Goal: Information Seeking & Learning: Learn about a topic

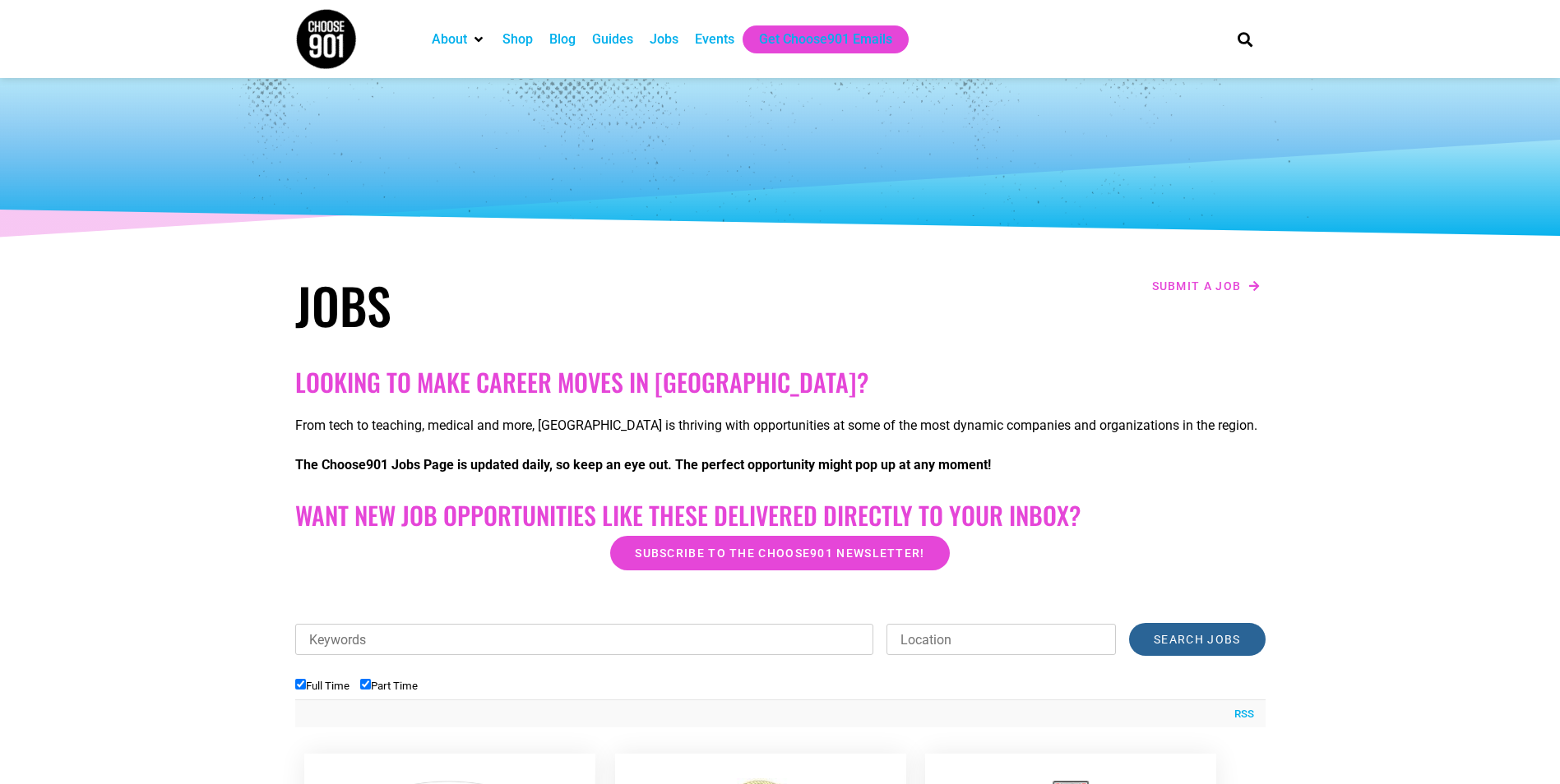
click at [1193, 636] on input "Search Jobs" at bounding box center [1197, 639] width 135 height 33
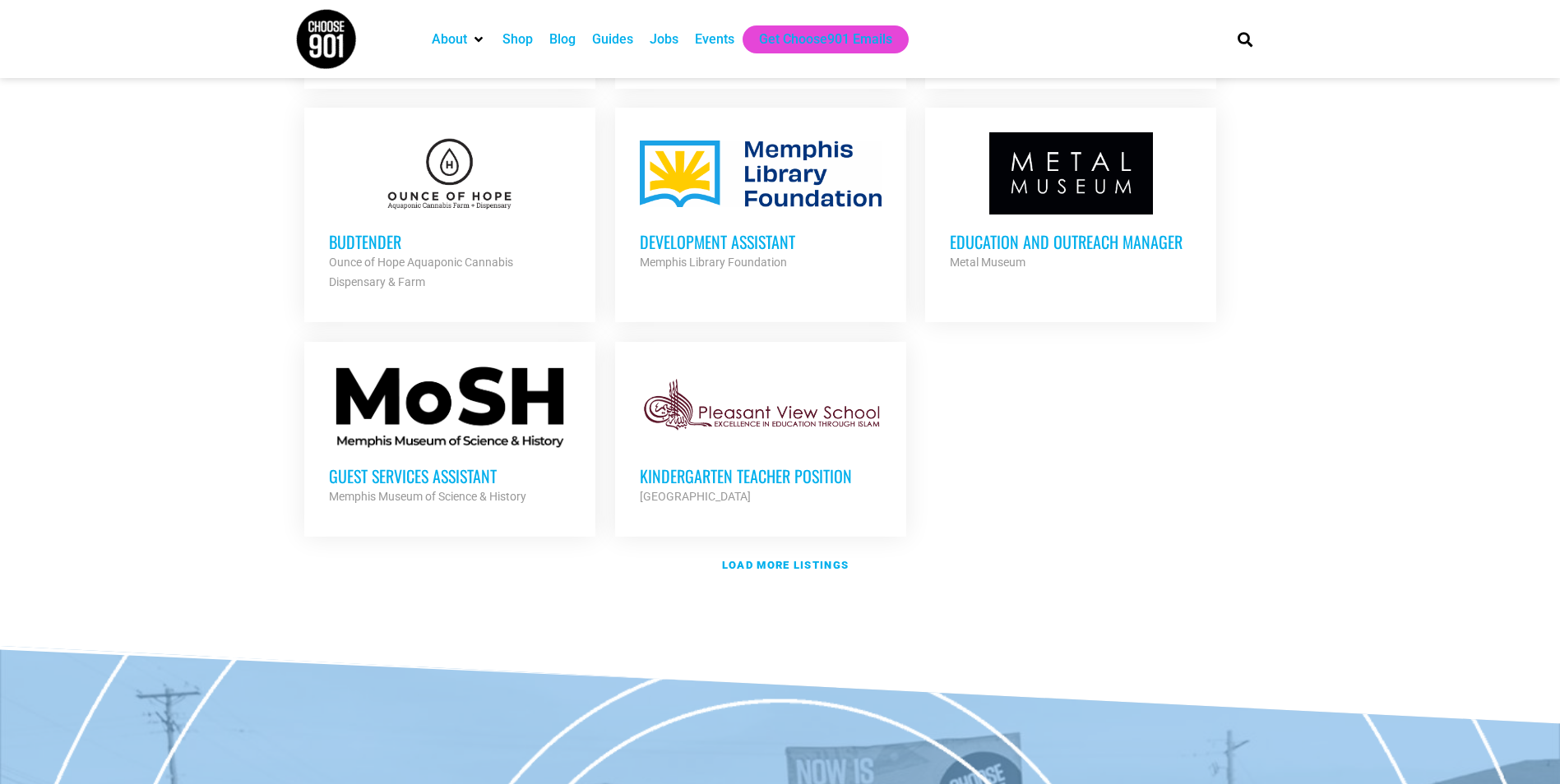
scroll to position [1809, 0]
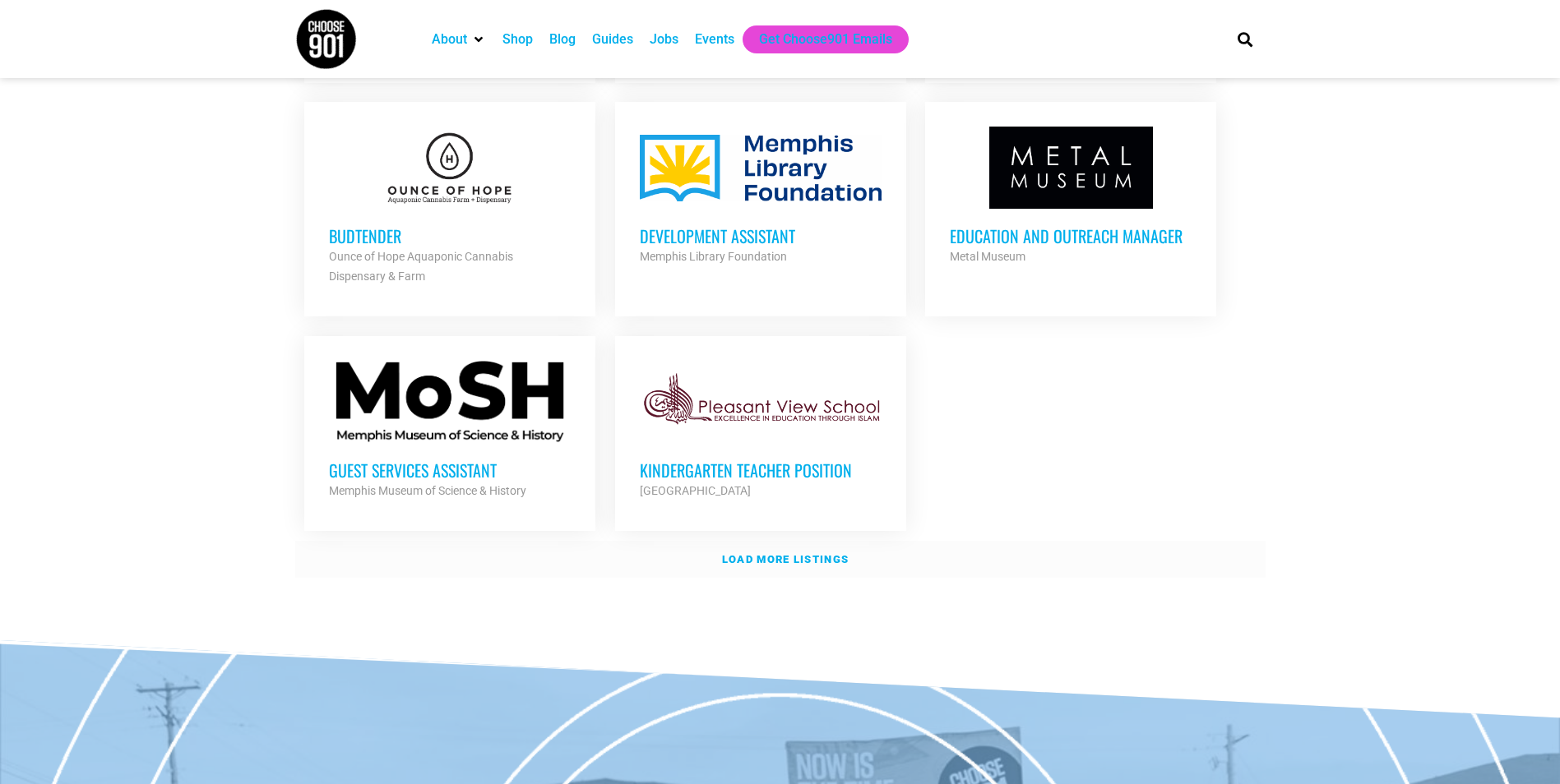
click at [811, 556] on strong "Load more listings" at bounding box center [785, 560] width 127 height 12
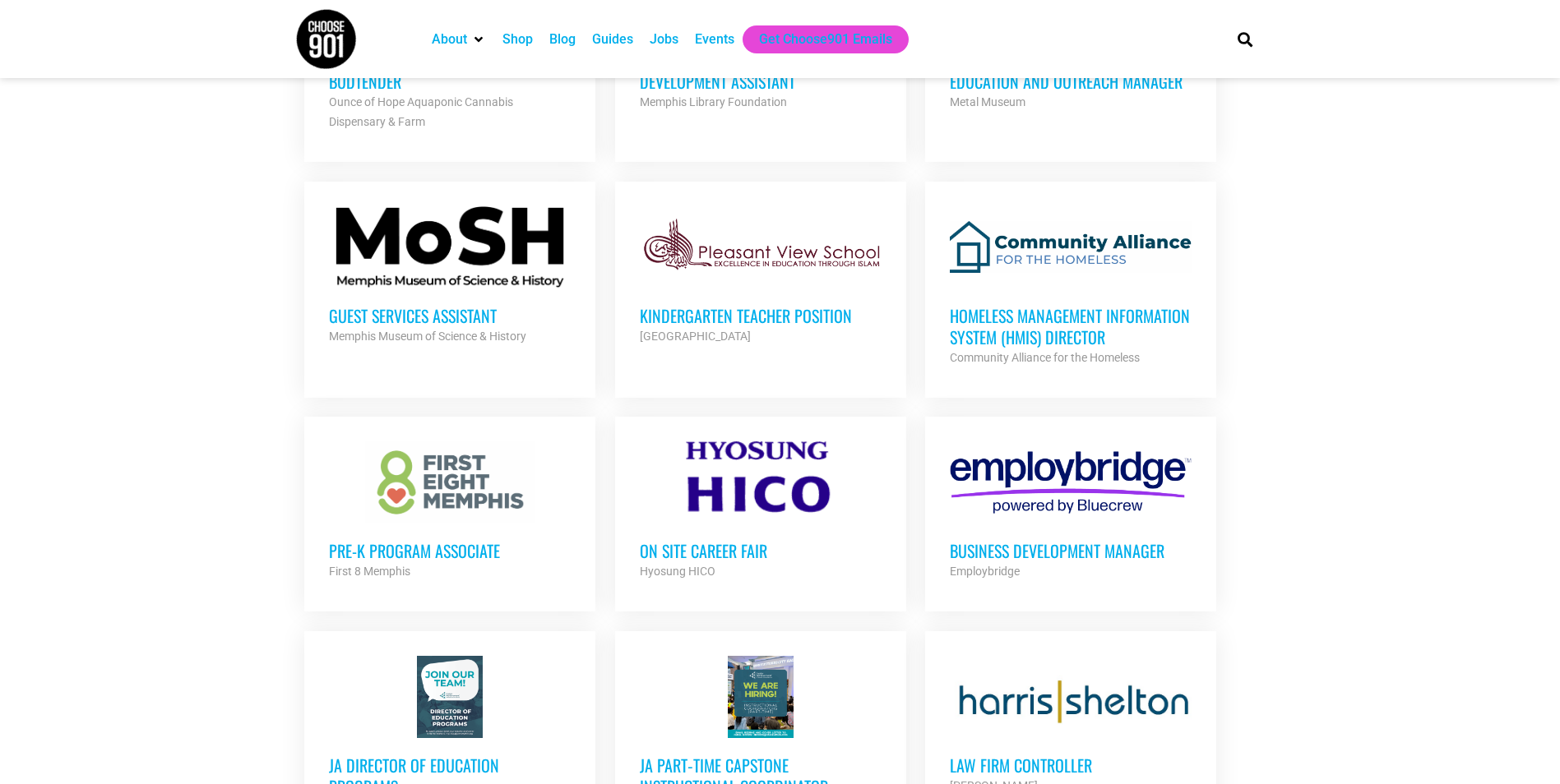
scroll to position [1973, 0]
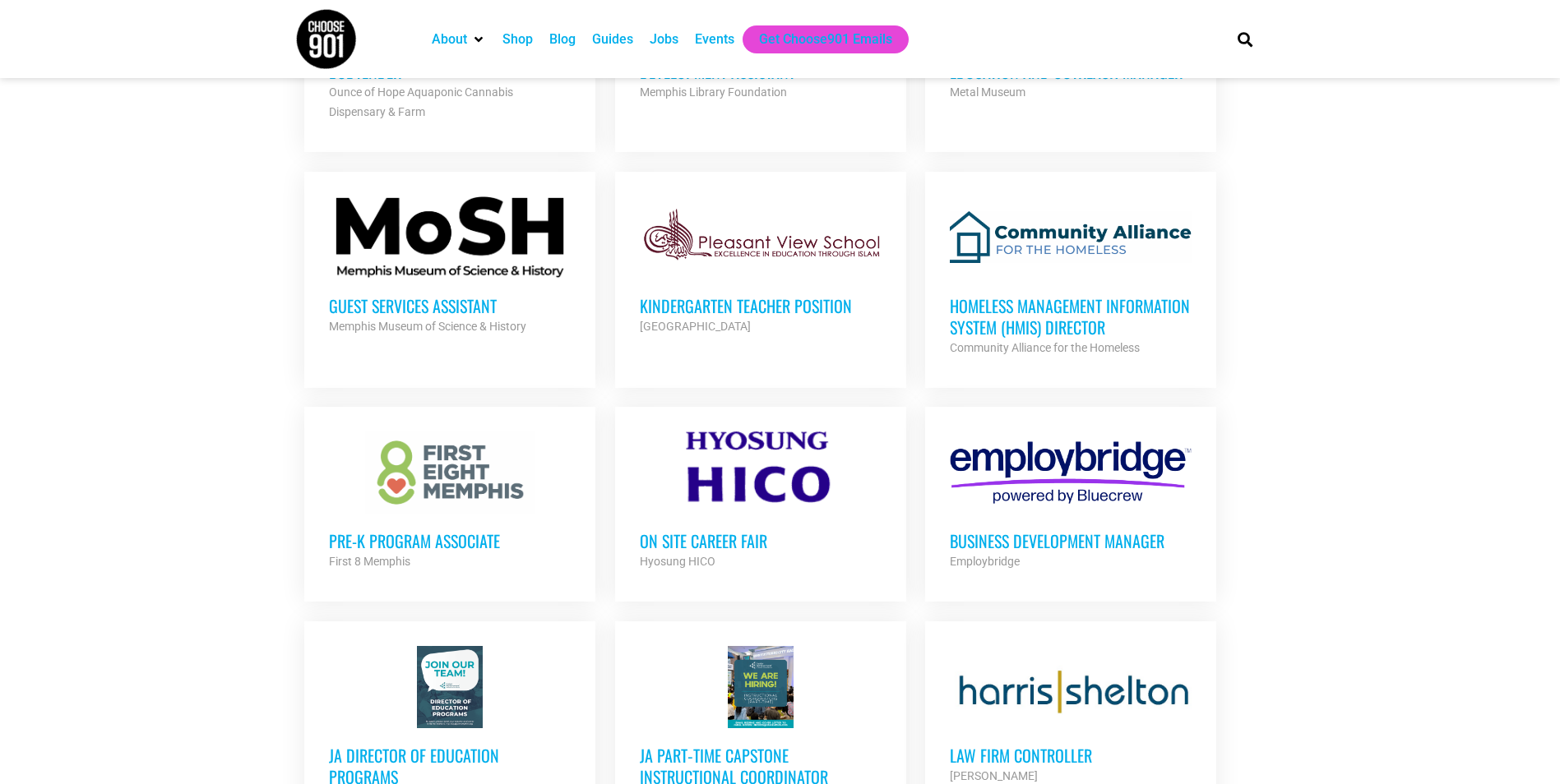
click at [529, 532] on h3 "Pre-K Program Associate" at bounding box center [450, 541] width 242 height 21
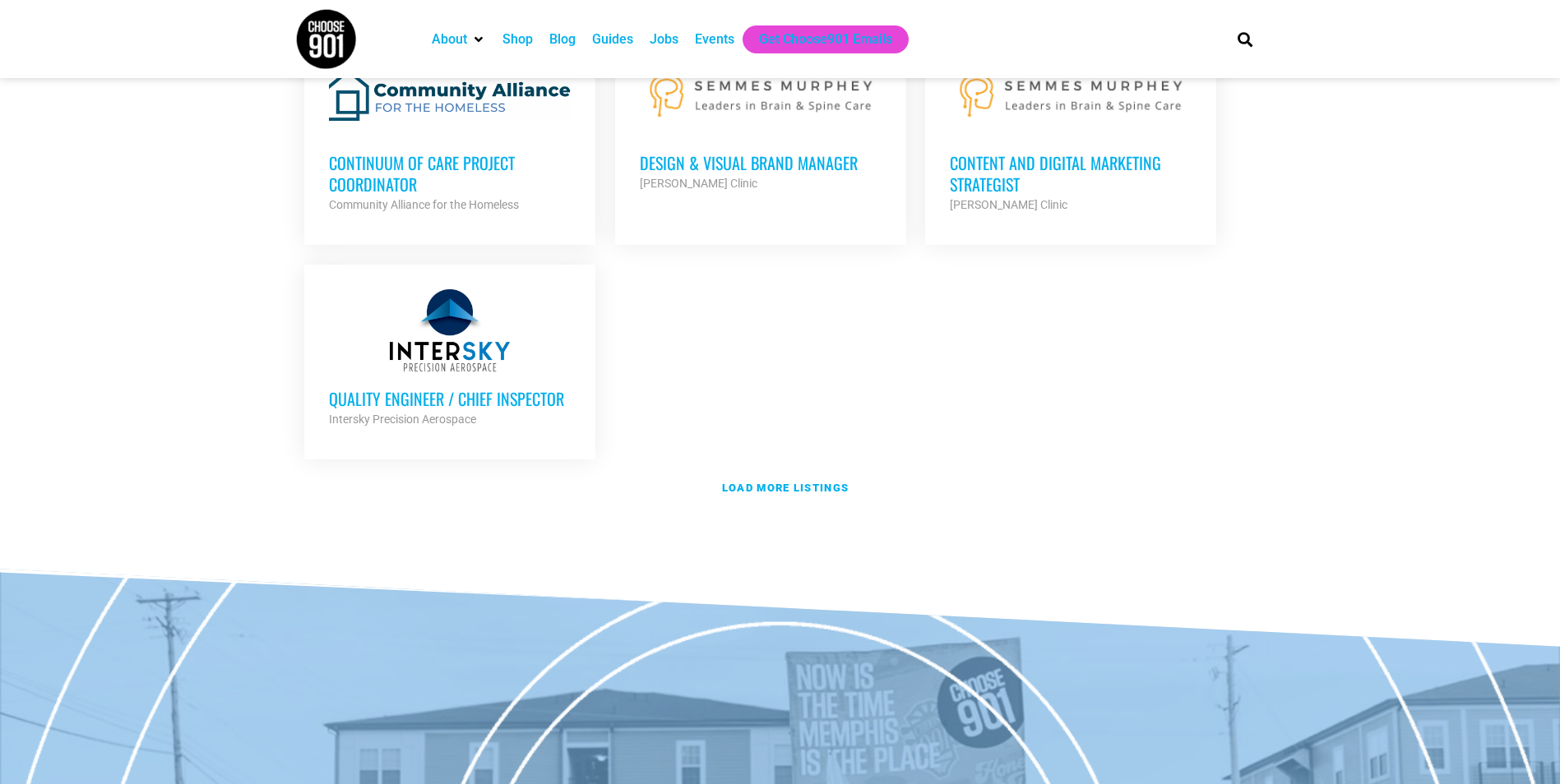
scroll to position [3618, 0]
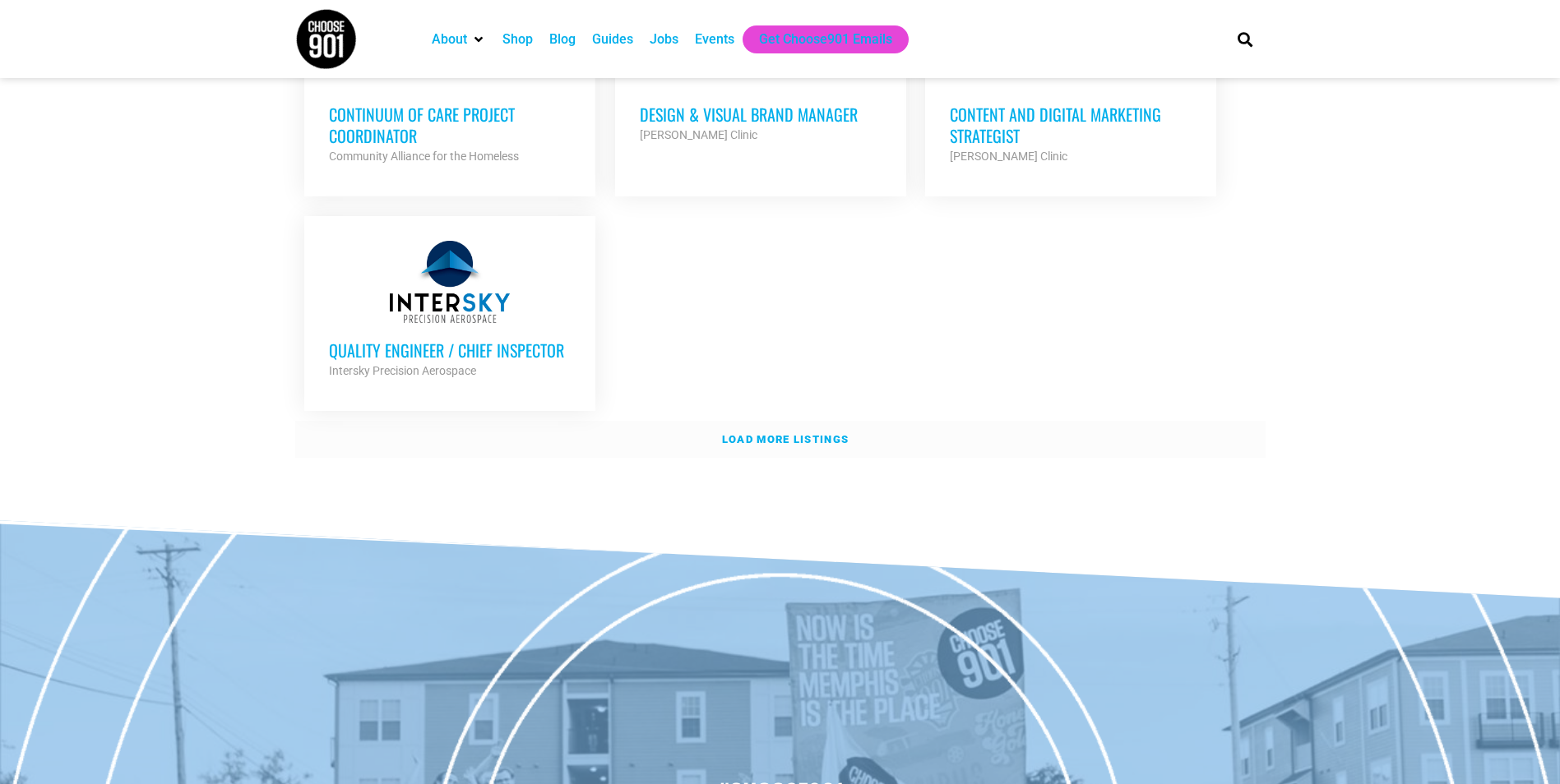
click at [791, 438] on link "Load more listings" at bounding box center [780, 440] width 970 height 38
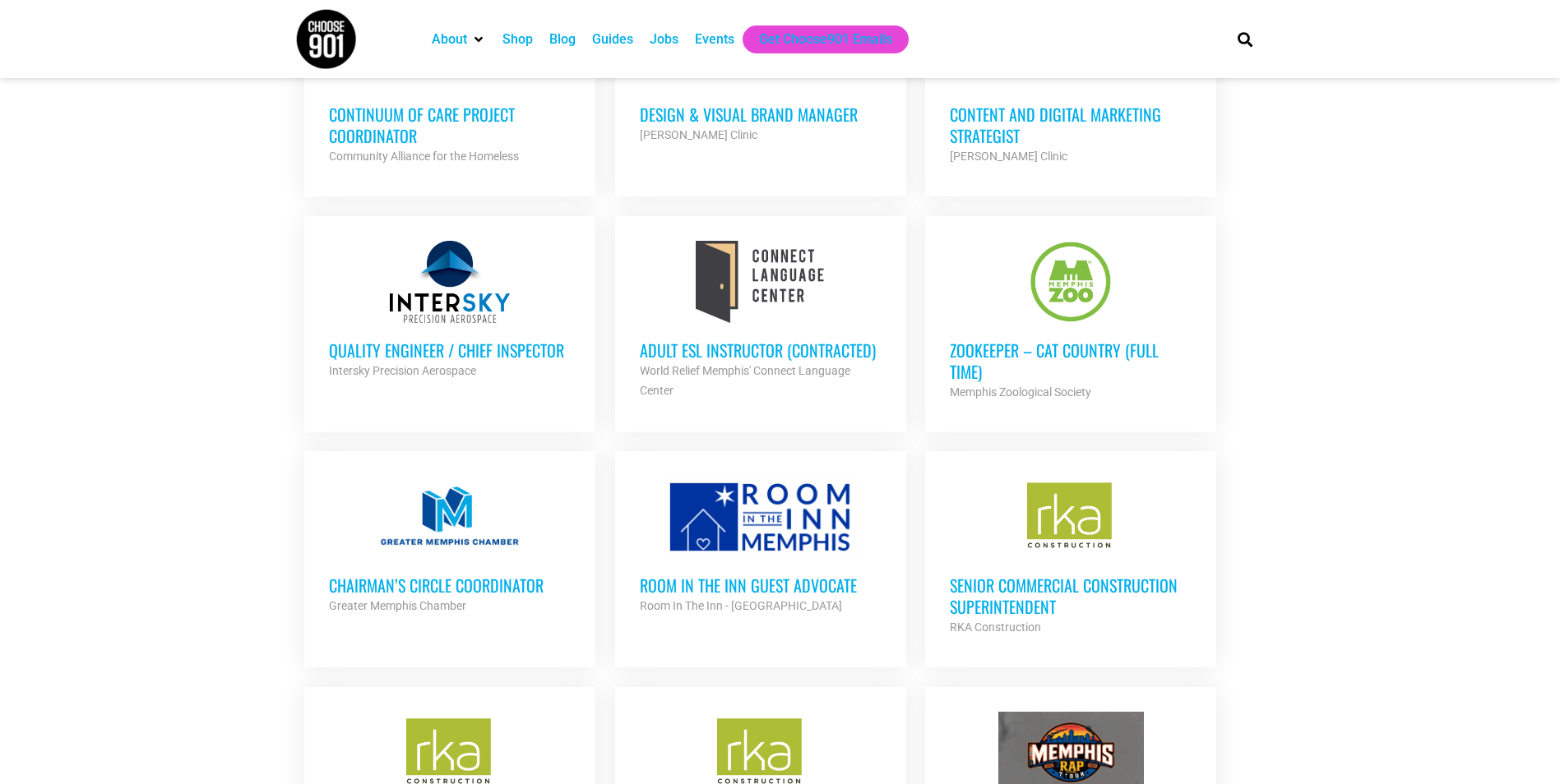
click at [1125, 355] on h3 "Zookeeper – Cat Country (Full Time)" at bounding box center [1071, 361] width 242 height 43
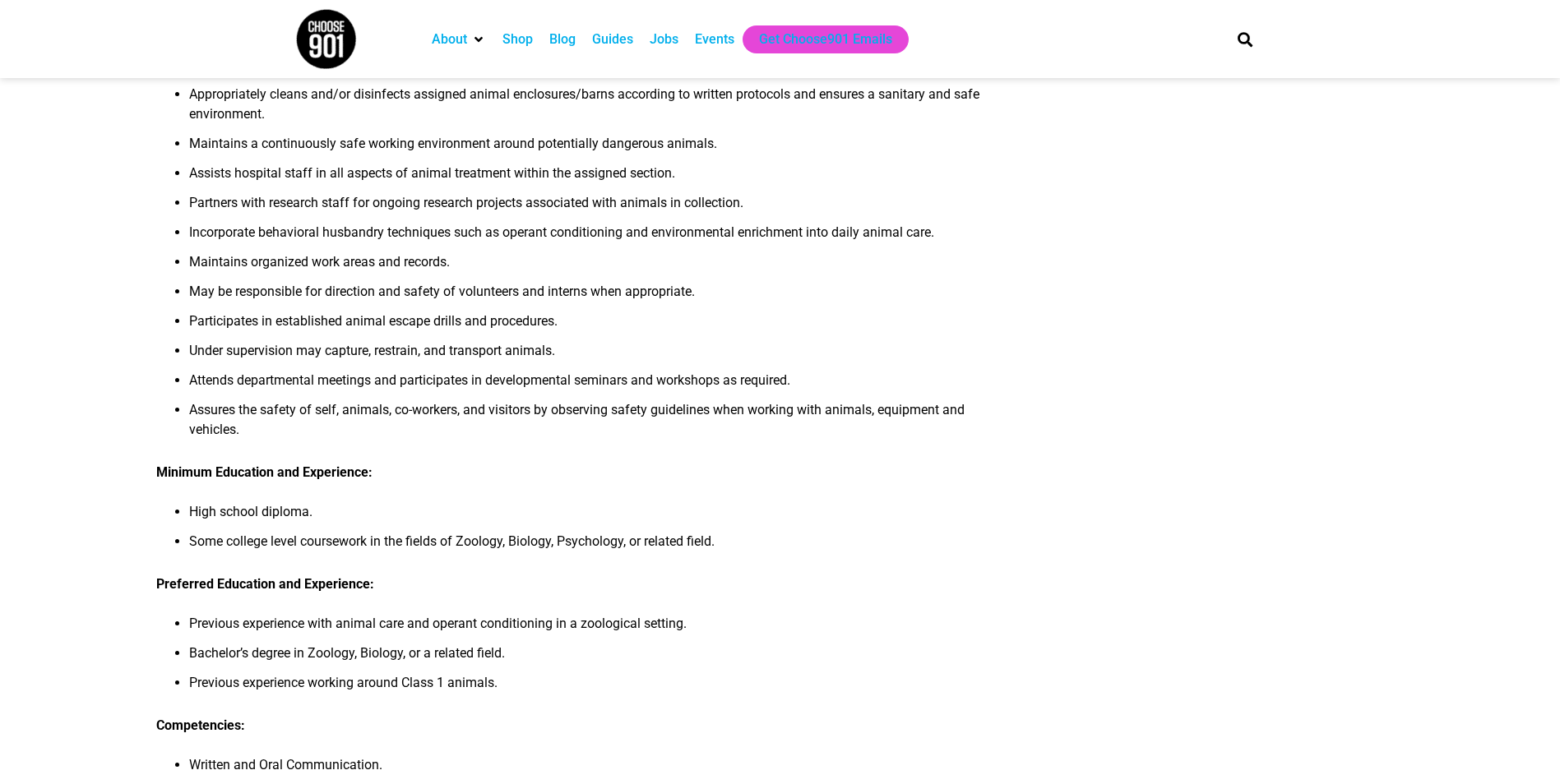
scroll to position [576, 0]
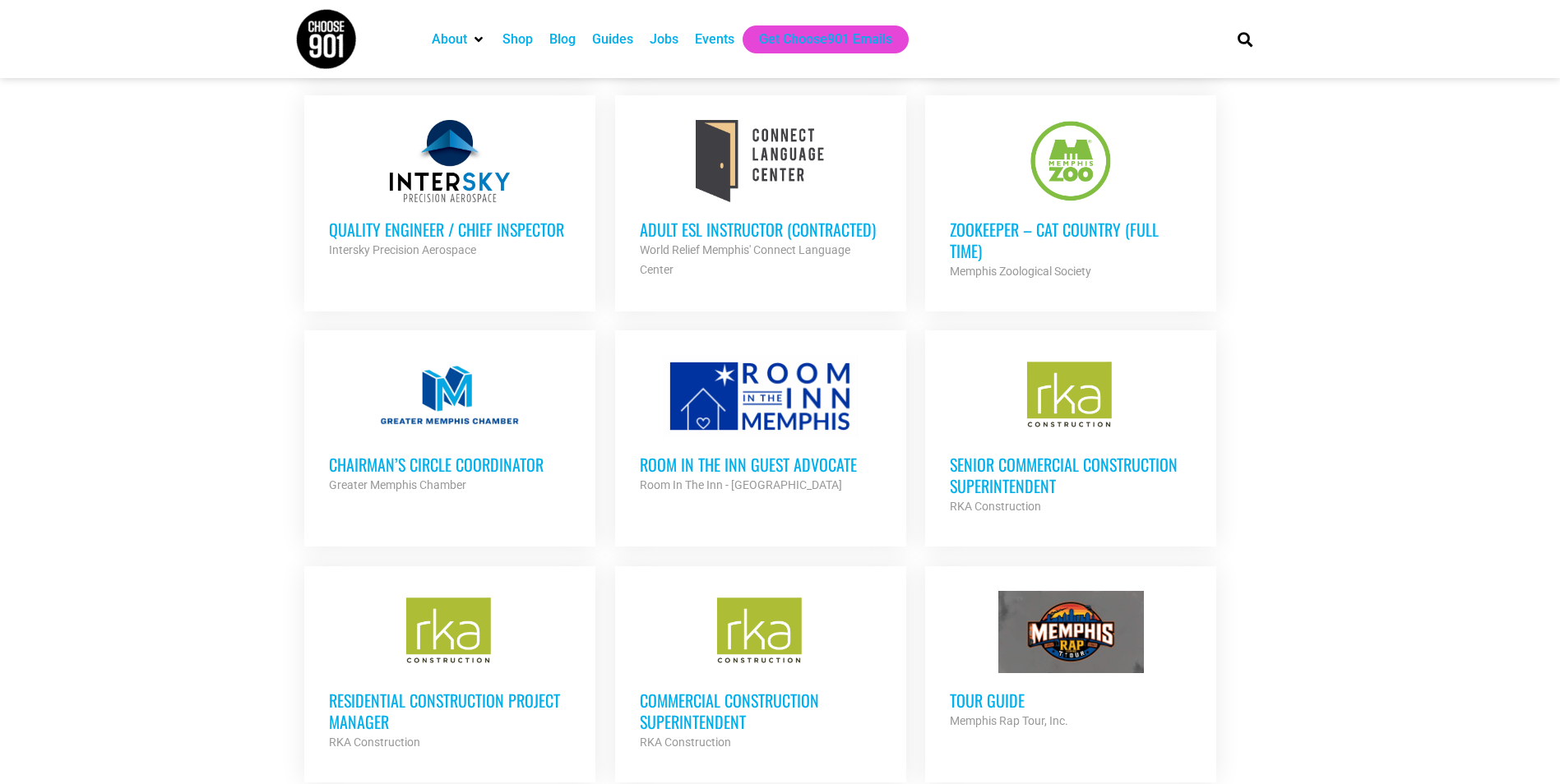
scroll to position [3781, 0]
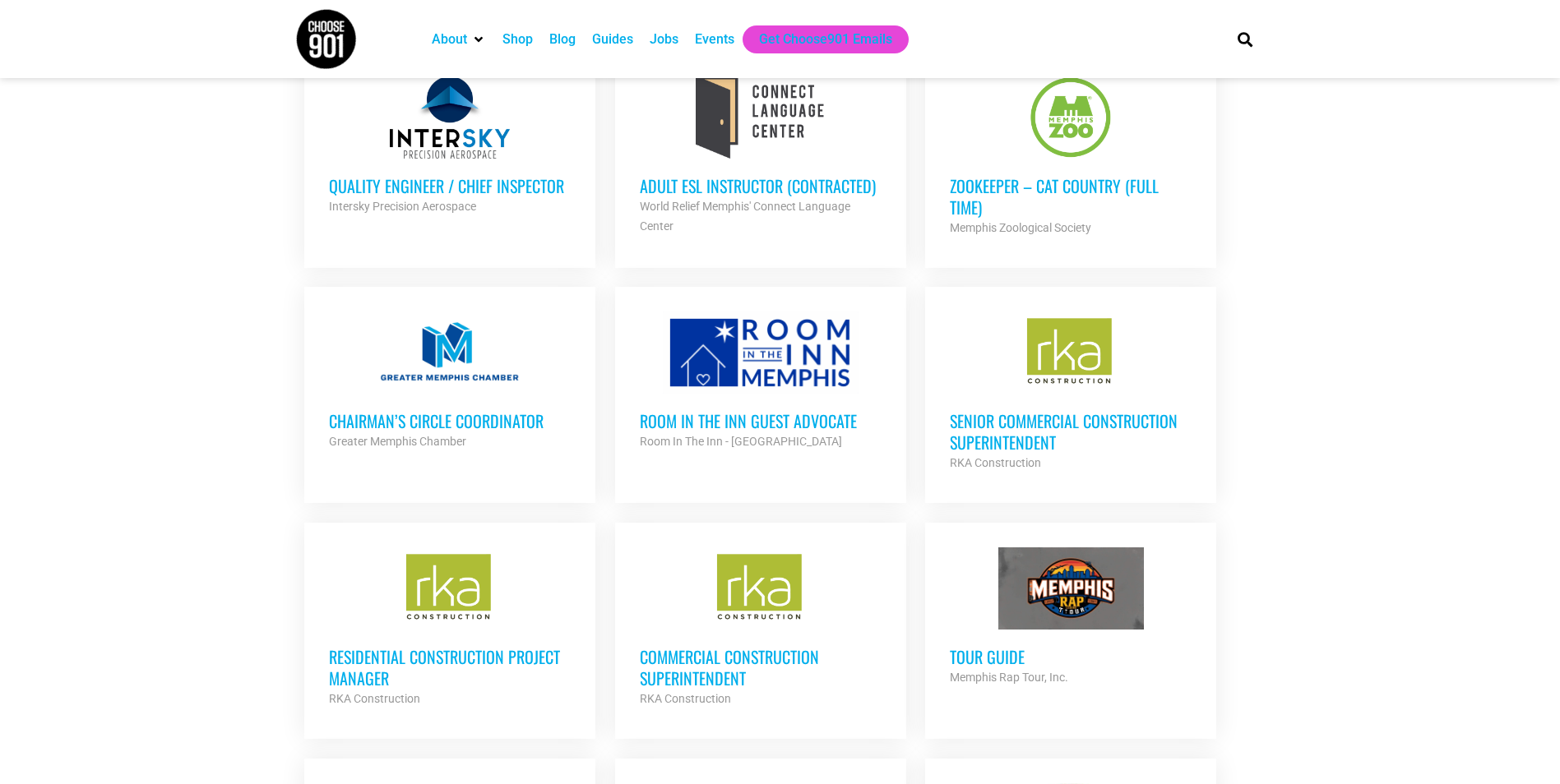
click at [766, 343] on div at bounding box center [760, 353] width 242 height 82
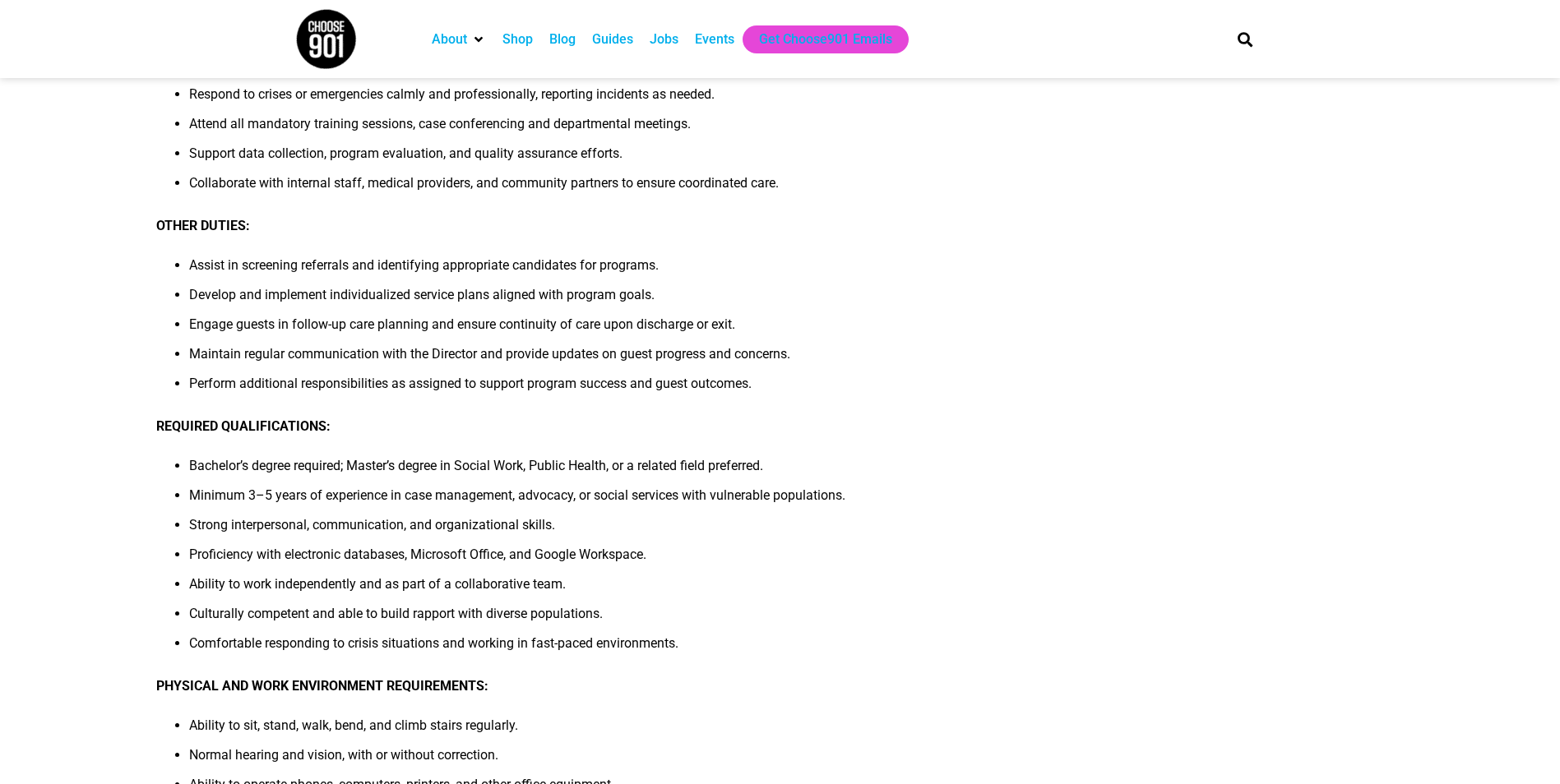
scroll to position [658, 0]
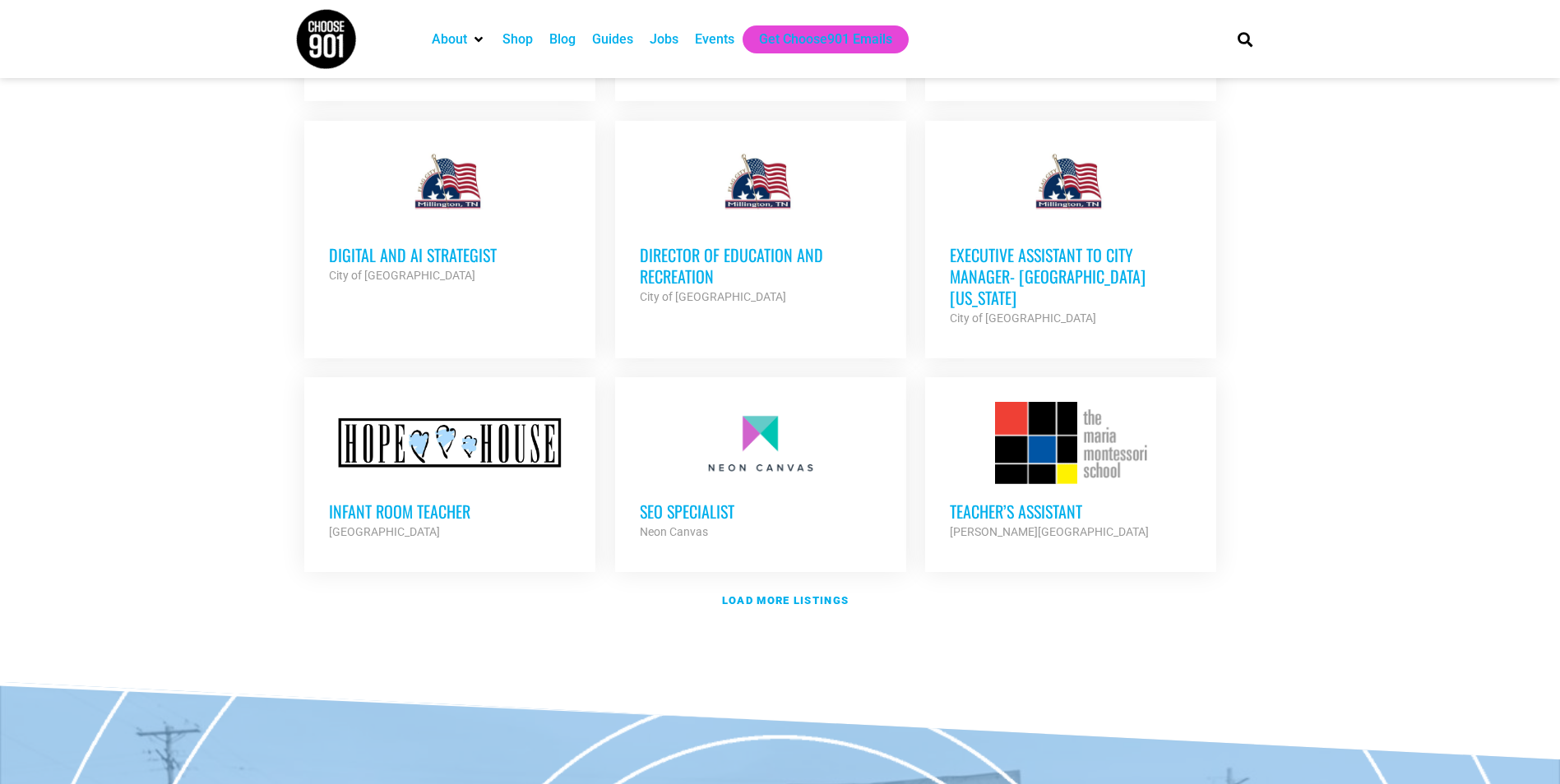
scroll to position [4933, 0]
click at [788, 594] on strong "Load more listings" at bounding box center [785, 600] width 127 height 12
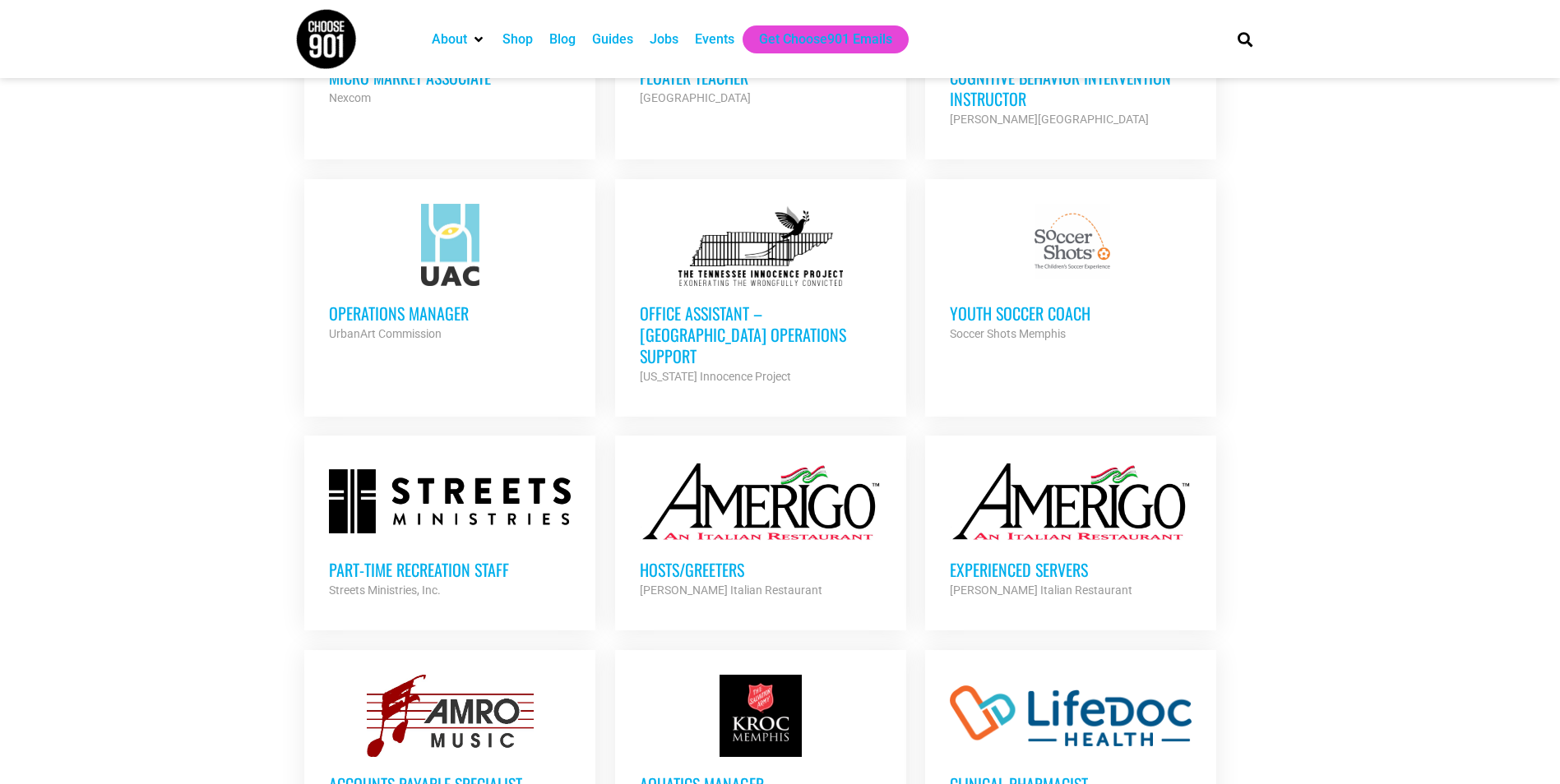
scroll to position [5590, 0]
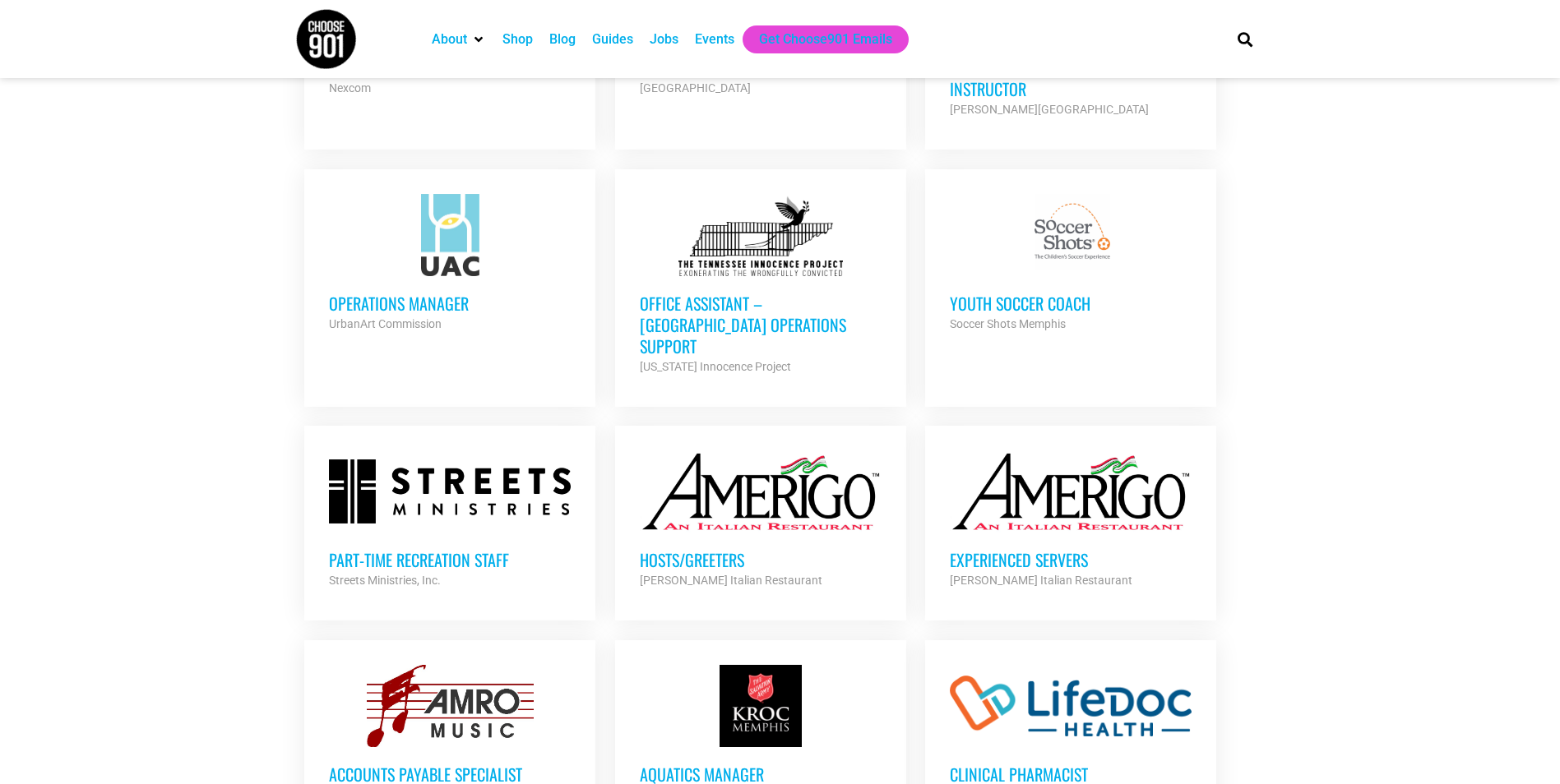
click at [842, 533] on div "Hosts/Greeters Amerigo Italian Restaurant Partner Org" at bounding box center [760, 561] width 242 height 57
click at [688, 451] on div at bounding box center [760, 492] width 242 height 82
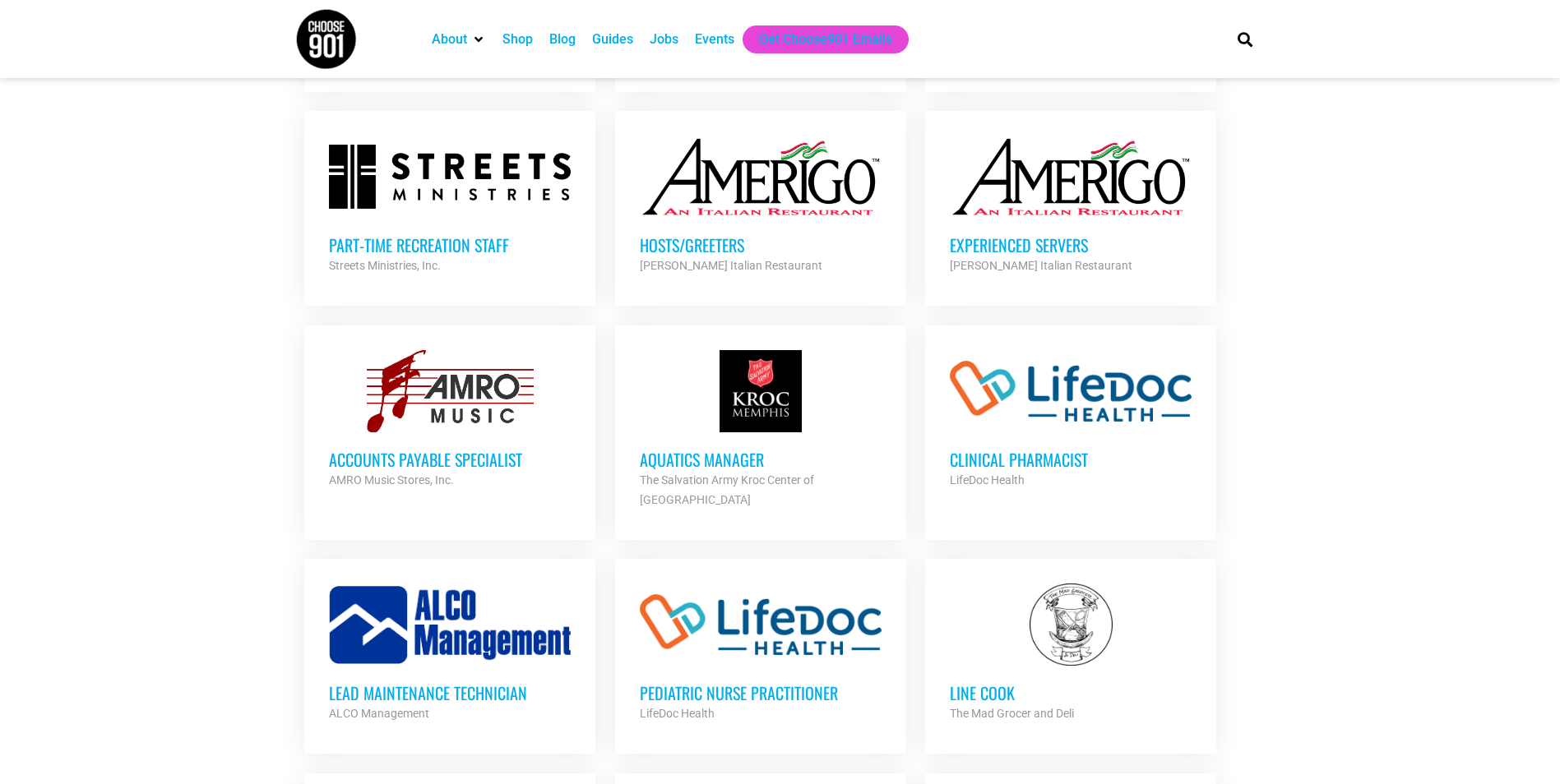
scroll to position [5919, 0]
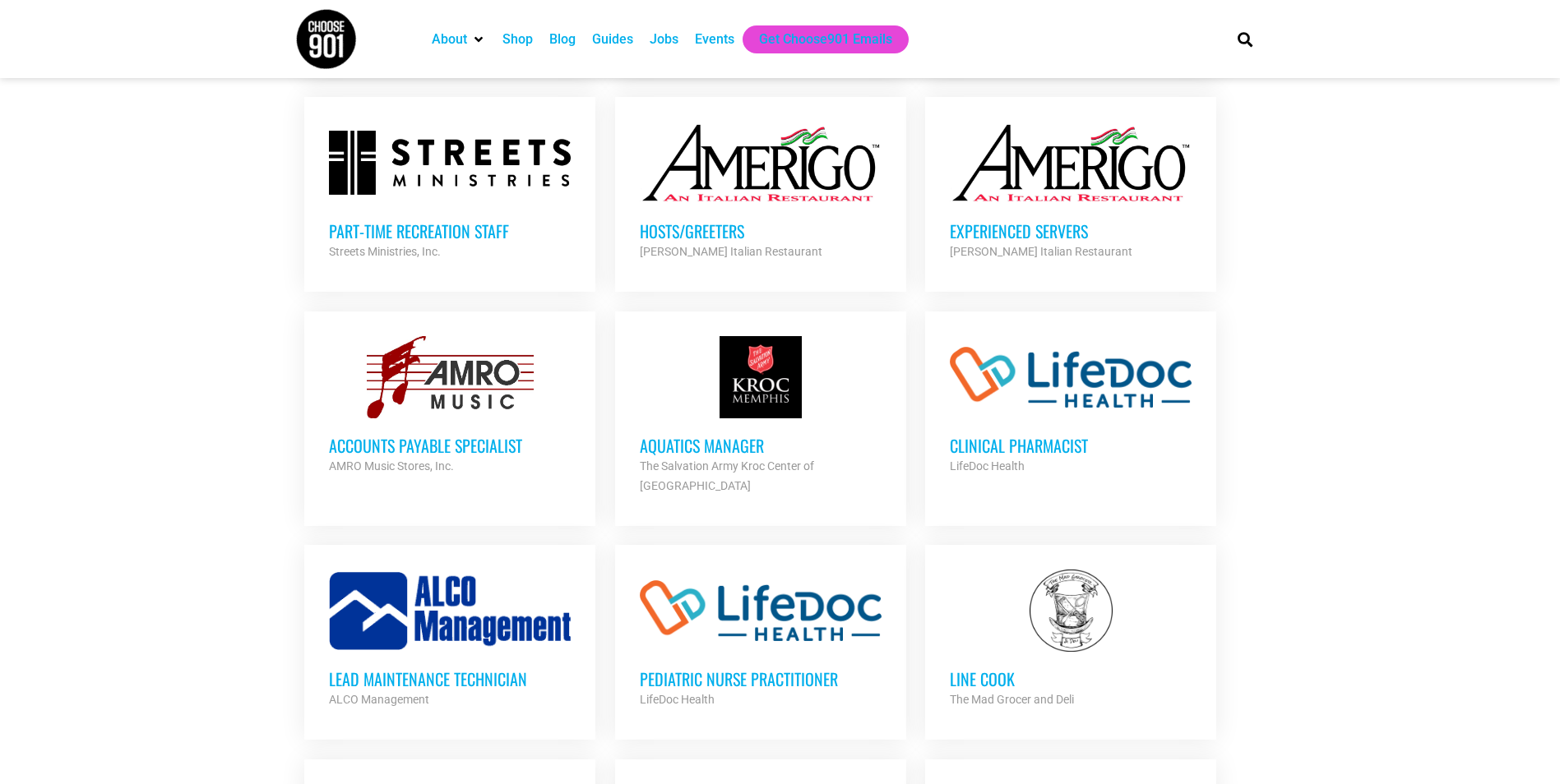
click at [421, 418] on div "Accounts Payable Specialist AMRO Music Stores, Inc. Partner Org" at bounding box center [450, 446] width 242 height 57
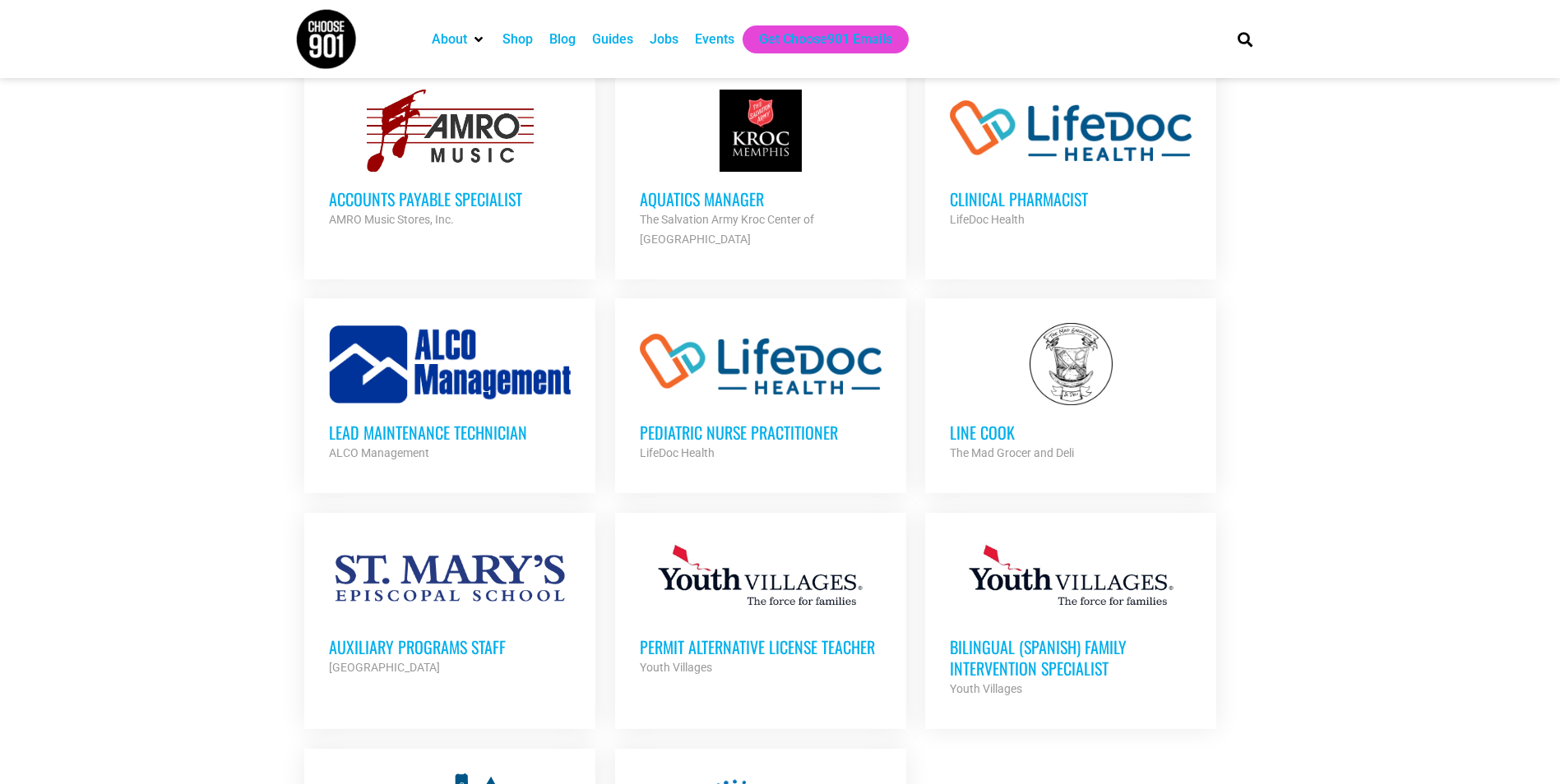
scroll to position [6248, 0]
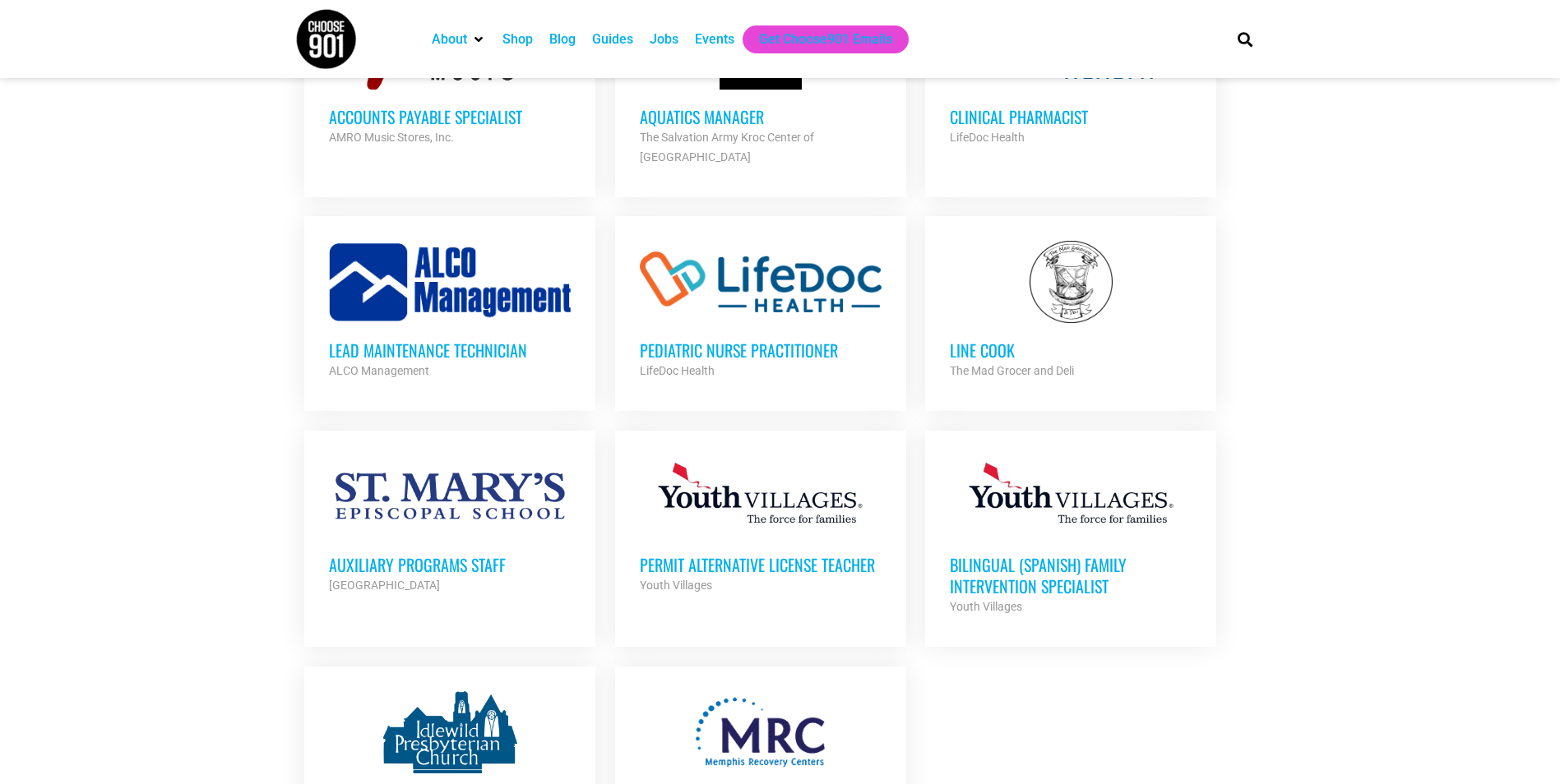
click at [1082, 554] on h3 "Bilingual (Spanish) Family Intervention Specialist" at bounding box center [1071, 576] width 242 height 43
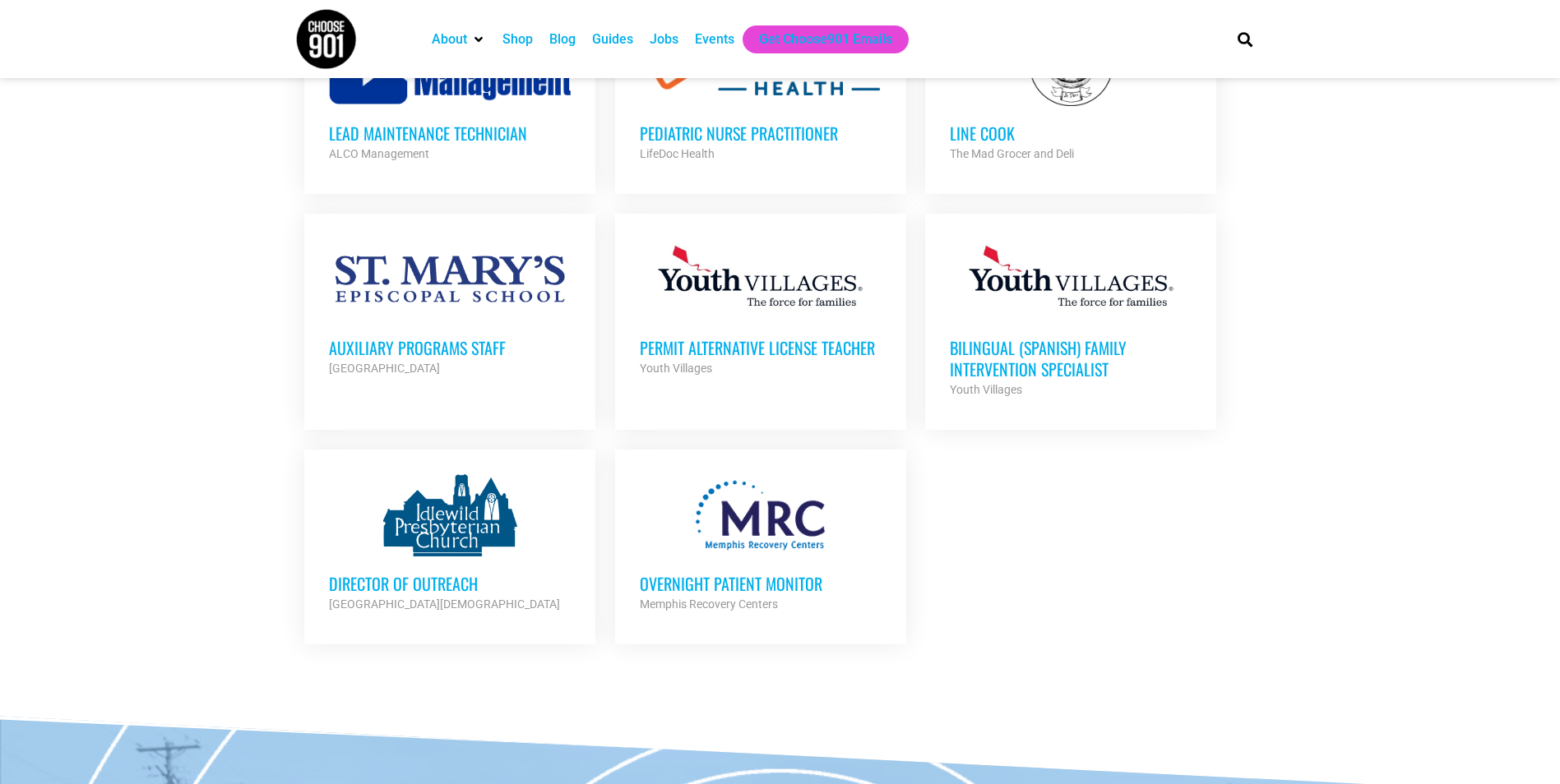
scroll to position [6577, 0]
